Goal: Information Seeking & Learning: Learn about a topic

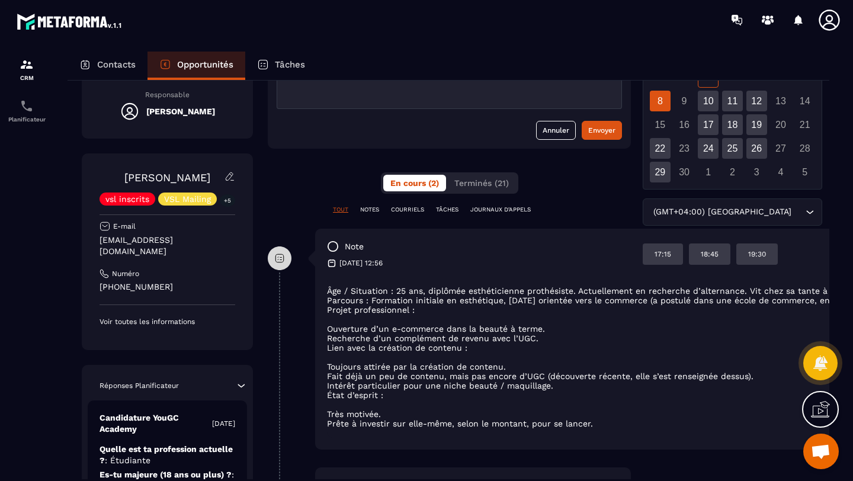
scroll to position [151, 4]
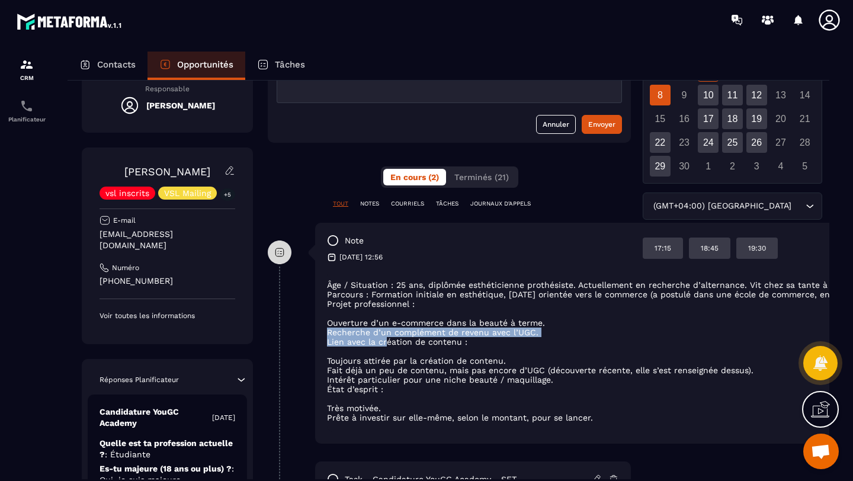
drag, startPoint x: 678, startPoint y: 325, endPoint x: 450, endPoint y: 336, distance: 228.3
click at [387, 341] on ul "Âge / Situation : 25 ans, diplômée esthéticienne prothésiste. Actuellement en r…" at bounding box center [772, 351] width 890 height 142
click at [635, 337] on li "Recherche d’un complément de revenu avec l’UGC." at bounding box center [772, 332] width 890 height 9
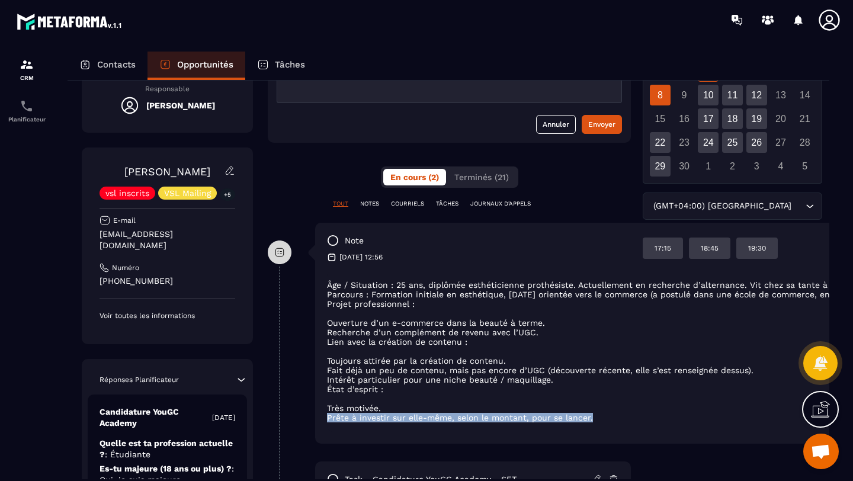
drag, startPoint x: 703, startPoint y: 422, endPoint x: 520, endPoint y: 412, distance: 183.3
click at [520, 412] on ul "Âge / Situation : 25 ans, diplômée esthéticienne prothésiste. Actuellement en r…" at bounding box center [772, 351] width 890 height 142
click at [556, 323] on li "Ouverture d’un e-commerce dans la beauté à terme." at bounding box center [772, 322] width 890 height 9
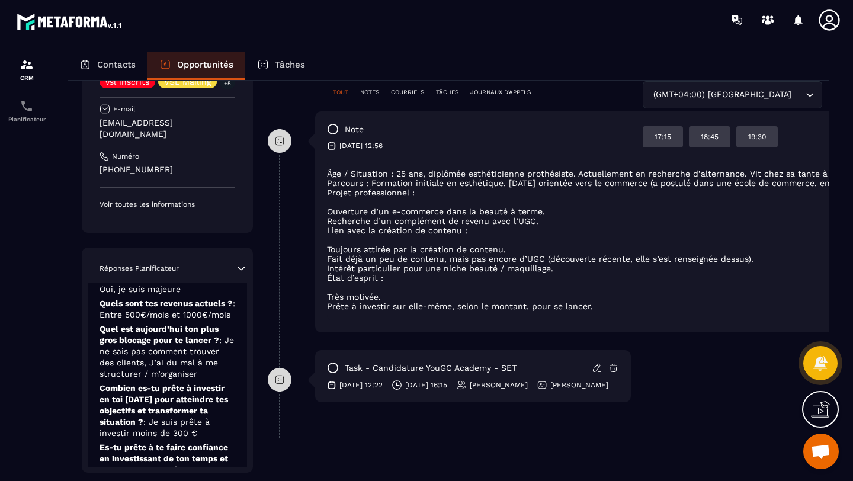
scroll to position [95, 0]
